Goal: Task Accomplishment & Management: Complete application form

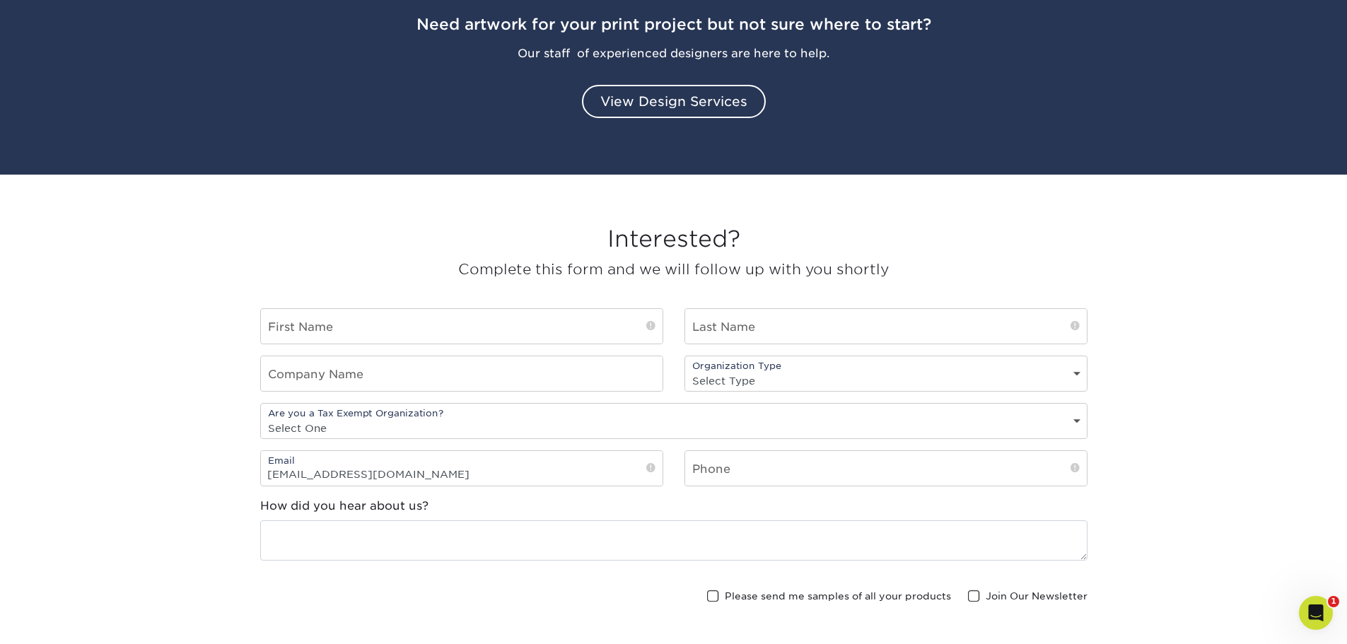
scroll to position [1696, 0]
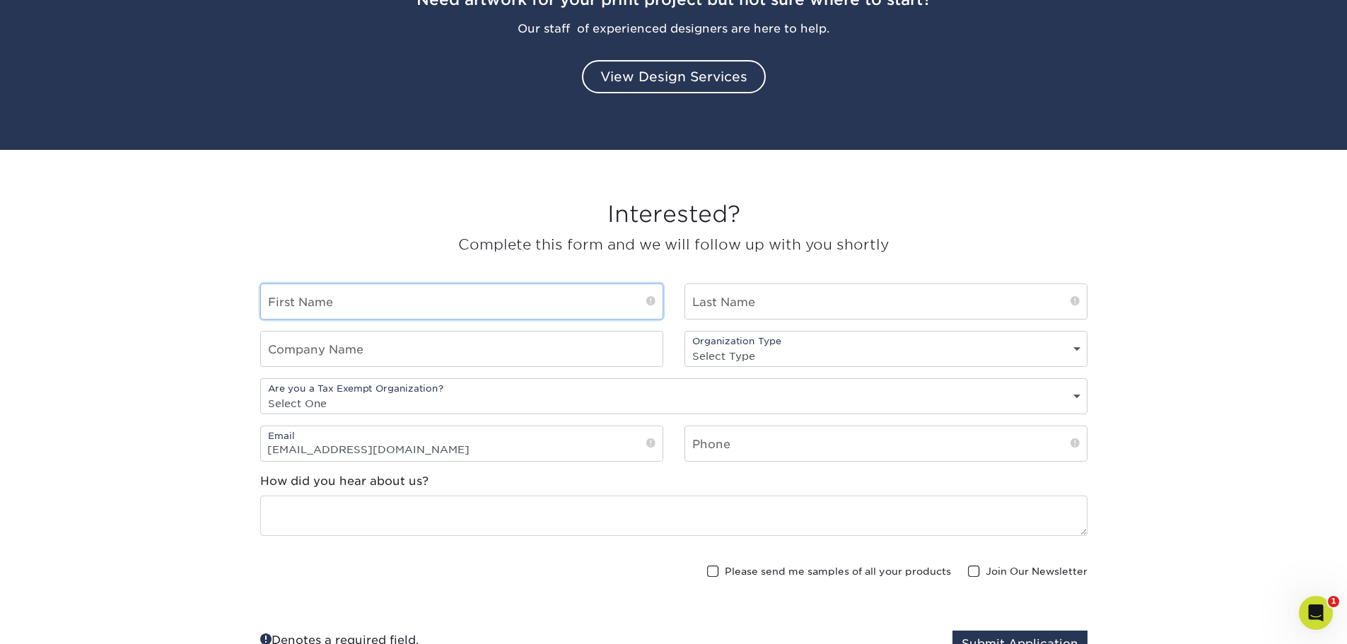
click at [523, 306] on input "text" at bounding box center [461, 301] width 401 height 35
click at [475, 307] on input "Kater" at bounding box center [461, 301] width 401 height 35
type input "Kate"
type input "Guinan"
type input "Children's Home of Poughkeepsie"
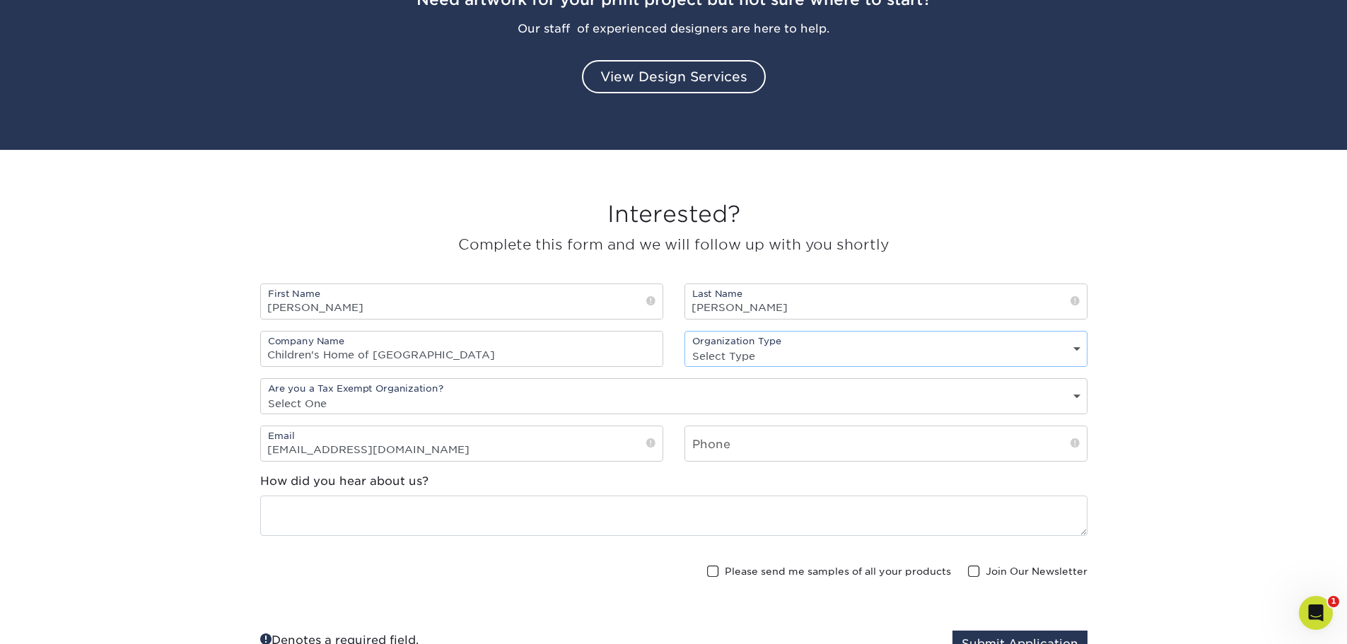
click at [804, 356] on select "Select Type Nonprofit Church Charity" at bounding box center [885, 356] width 401 height 20
select select "non-profit"
click at [685, 346] on select "Select Type Nonprofit Church Charity" at bounding box center [885, 356] width 401 height 20
click at [457, 435] on input "kguinan@childrenshome.us" at bounding box center [461, 443] width 401 height 35
click at [727, 445] on input "text" at bounding box center [885, 443] width 401 height 35
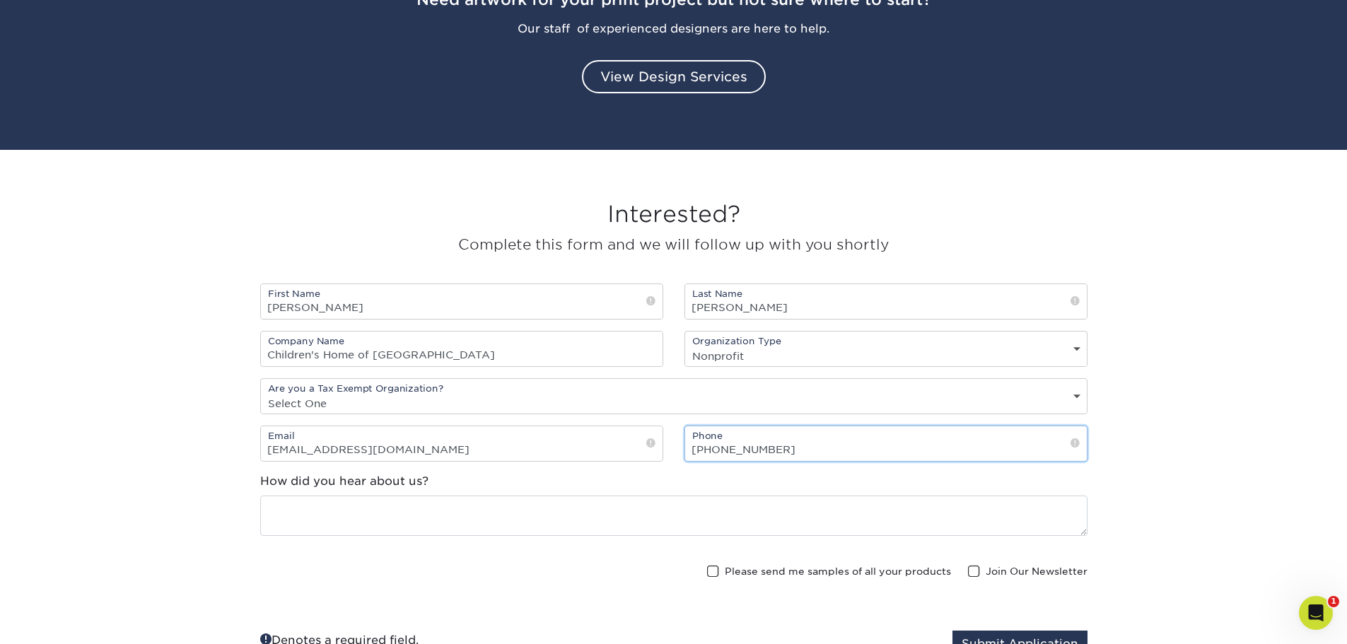
type input "845-960-4370"
click at [498, 558] on fieldset "First Name Kate Last Name Guinan Company Name Children's Home of Poughkeepsie O…" at bounding box center [673, 502] width 827 height 439
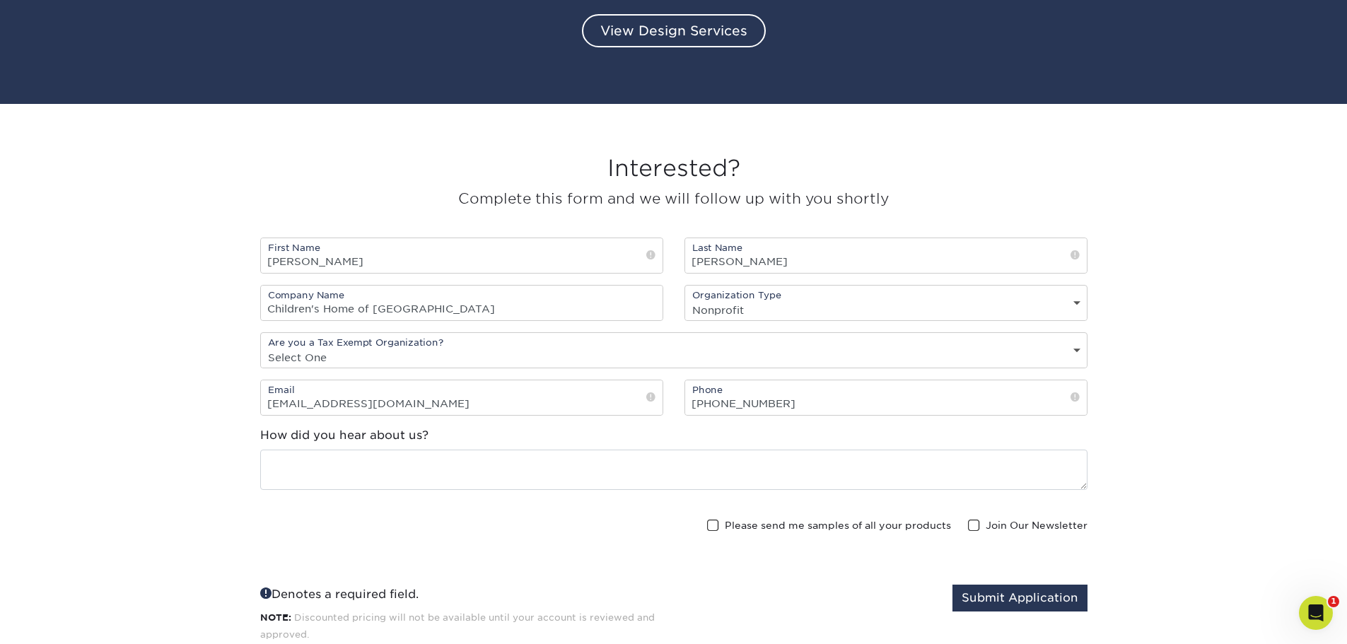
scroll to position [1767, 0]
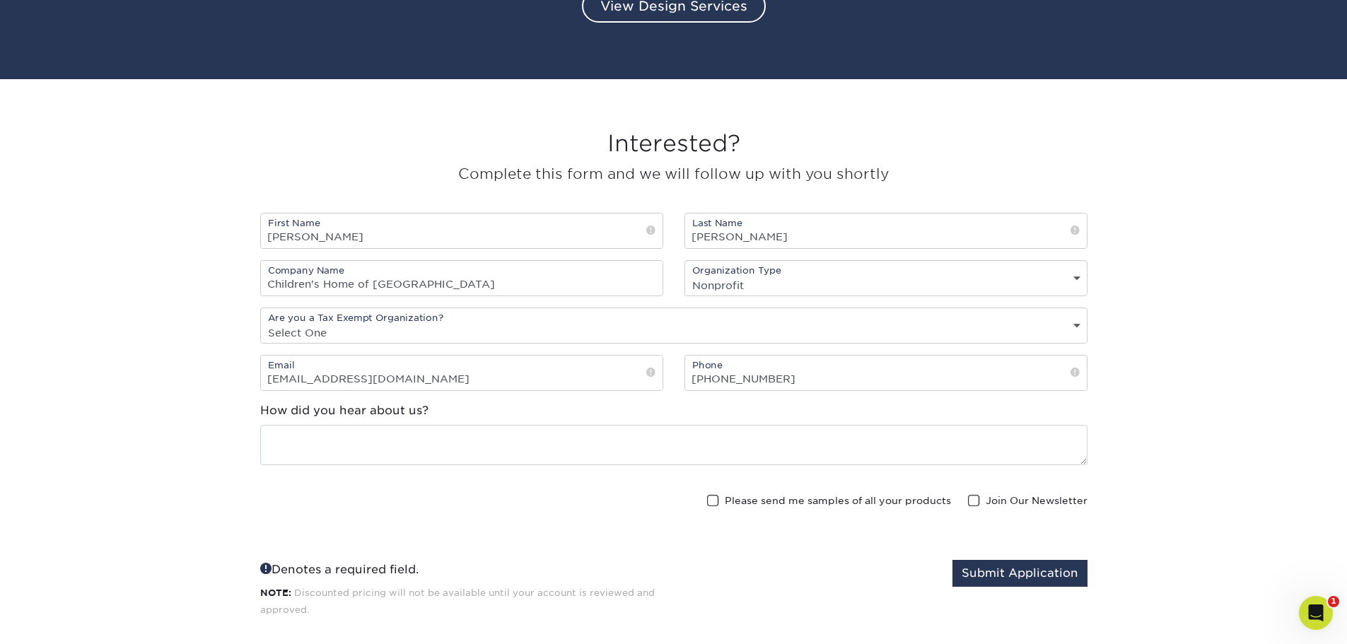
click at [393, 330] on select "Select One Yes No" at bounding box center [674, 332] width 826 height 20
select select "yes"
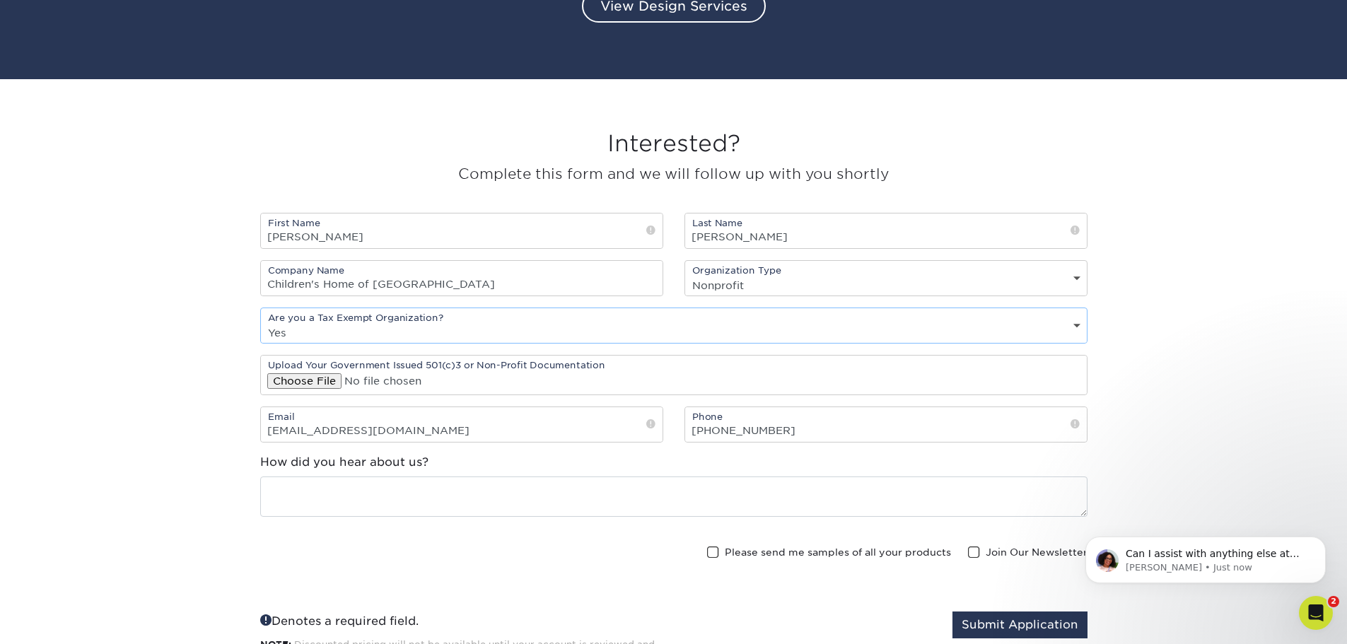
scroll to position [0, 0]
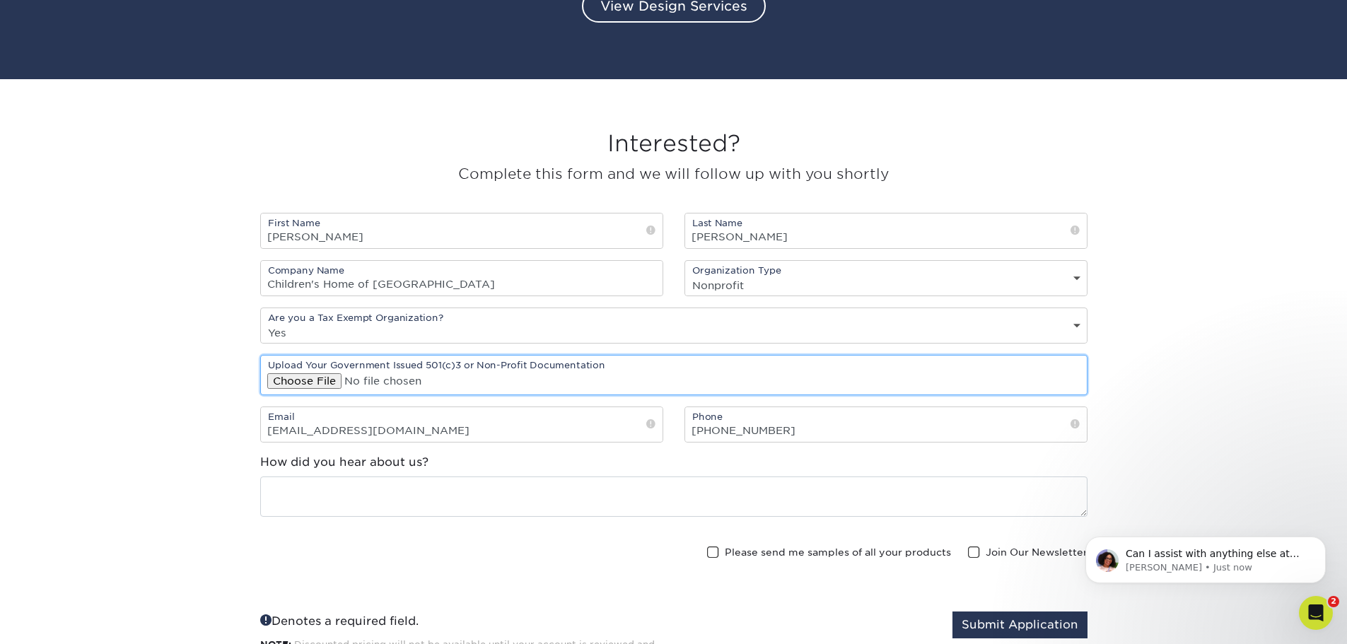
click at [309, 388] on input "file" at bounding box center [674, 375] width 826 height 39
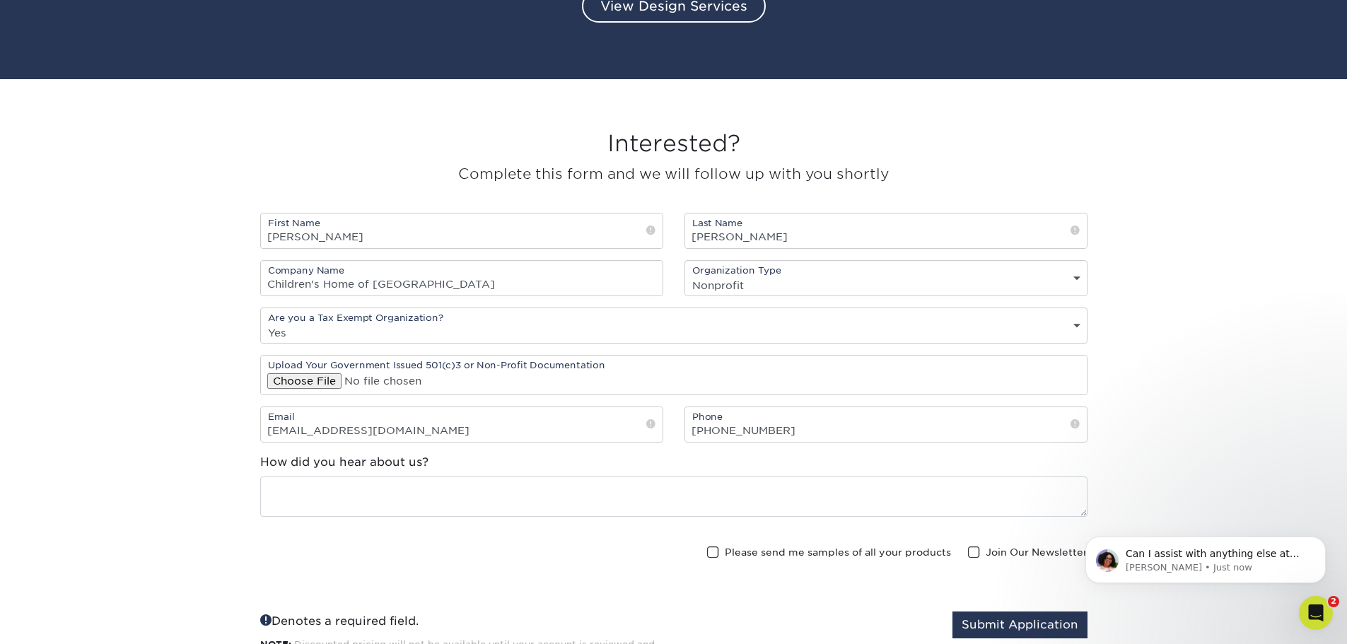
type input "C:\fakepath\CHP IRS Letter AND TAX EXEMPT.pdf"
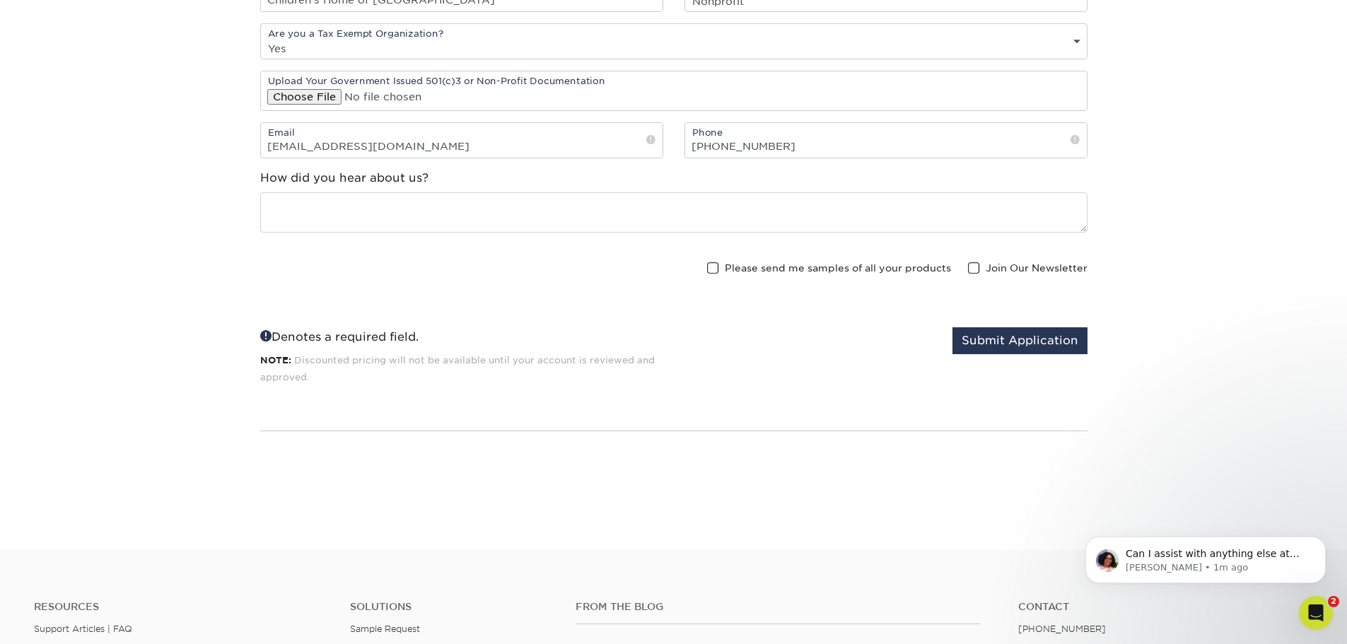
scroll to position [2050, 0]
click at [1082, 350] on button "Submit Application" at bounding box center [1019, 342] width 135 height 27
